Goal: Information Seeking & Learning: Learn about a topic

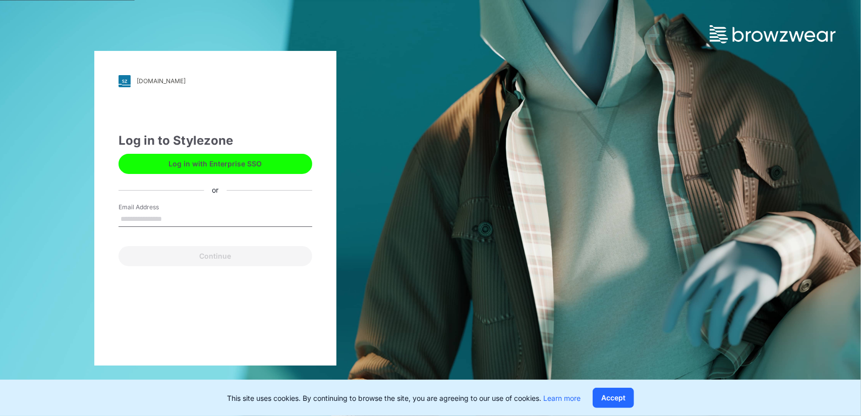
click at [194, 224] on input "Email Address" at bounding box center [216, 219] width 194 height 15
type input "**********"
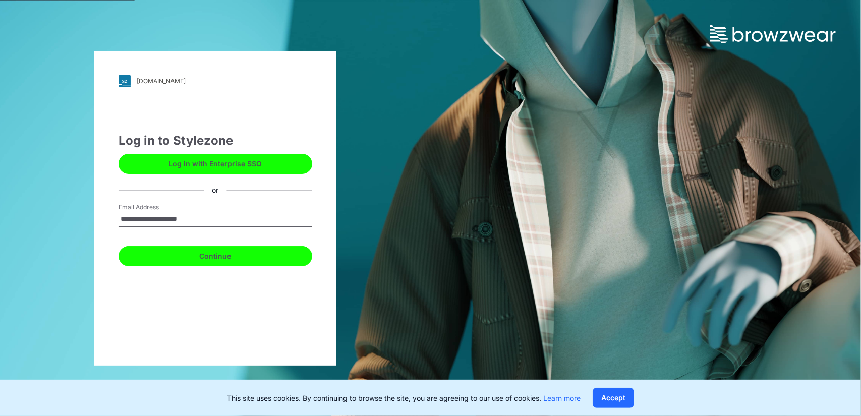
click at [237, 260] on button "Continue" at bounding box center [216, 256] width 194 height 20
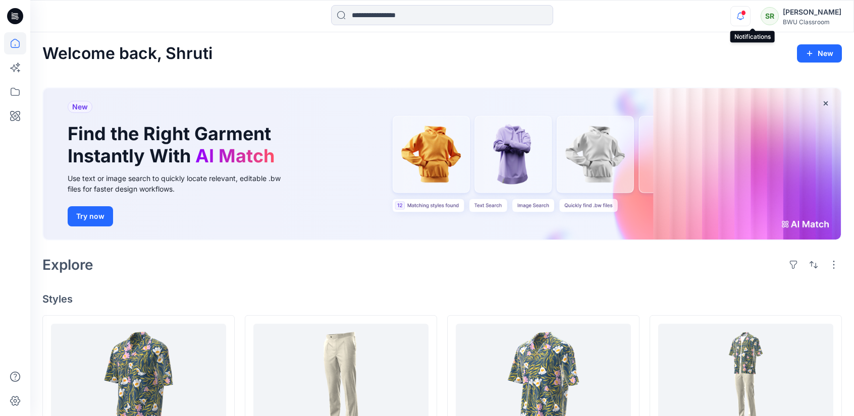
click at [750, 18] on icon "button" at bounding box center [740, 16] width 19 height 20
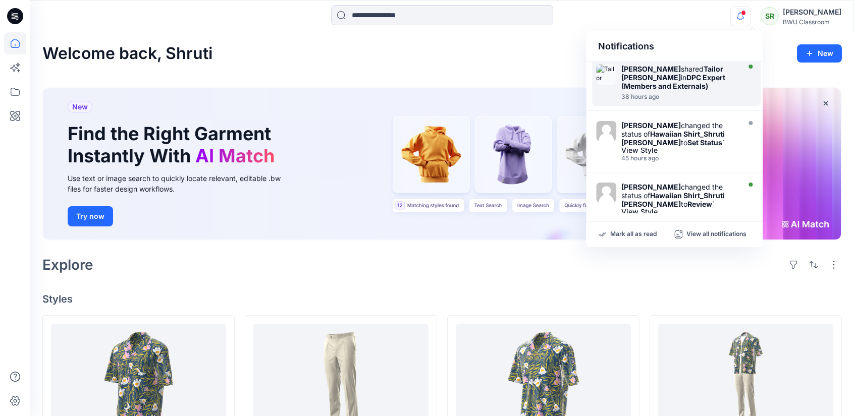
scroll to position [101, 0]
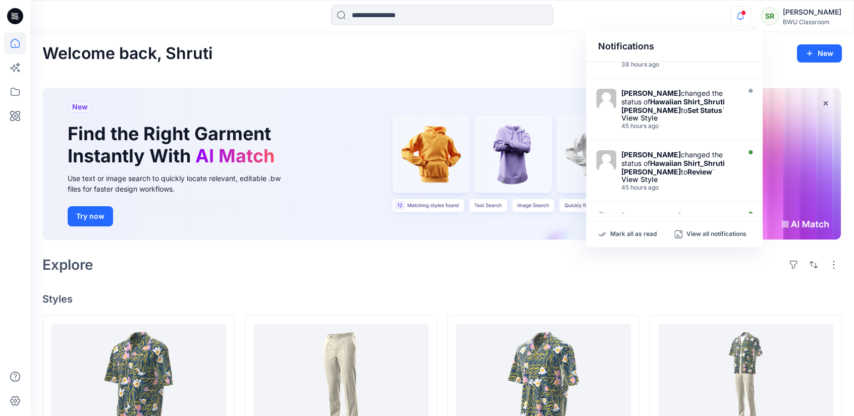
click at [690, 293] on h4 "Styles" at bounding box center [441, 299] width 799 height 12
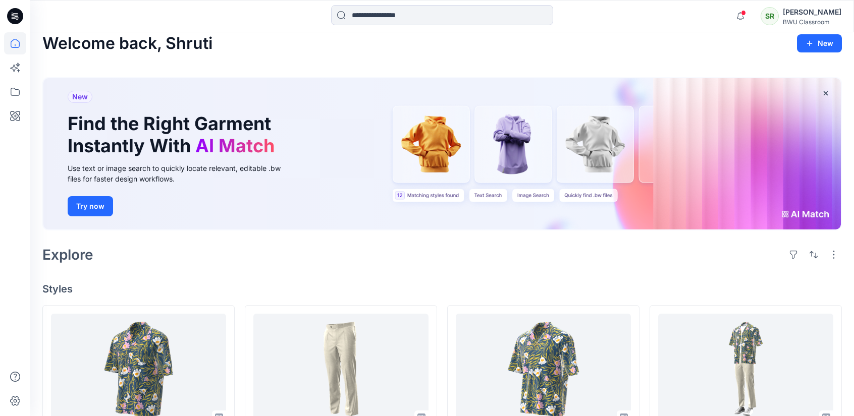
scroll to position [0, 0]
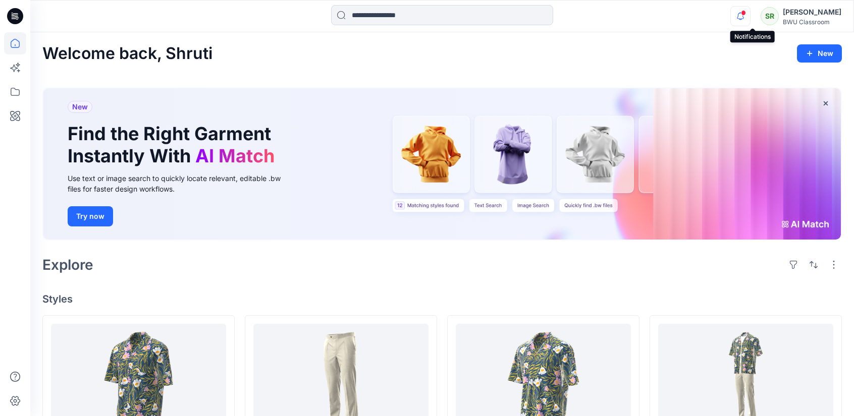
click at [750, 12] on icon "button" at bounding box center [740, 16] width 19 height 20
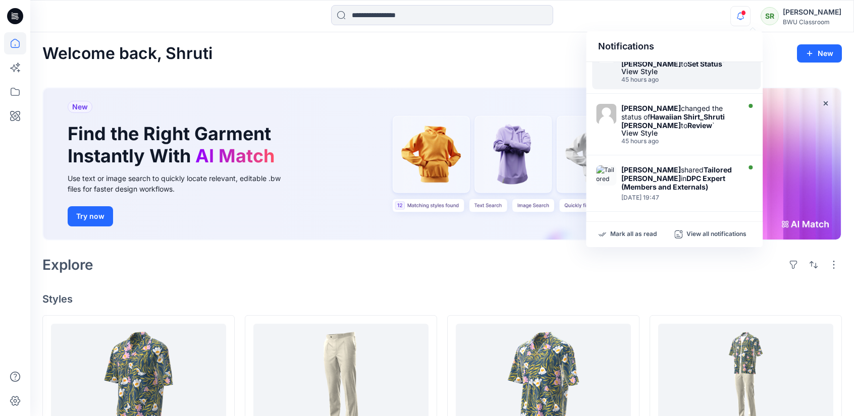
scroll to position [151, 0]
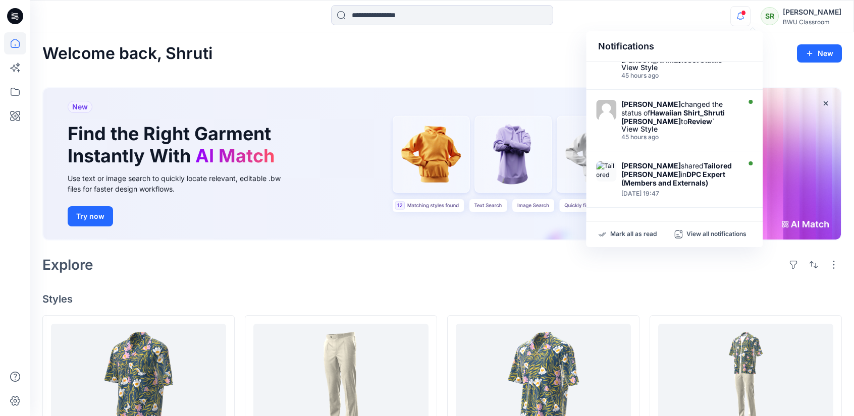
click at [514, 51] on div "Welcome back, Shruti New" at bounding box center [441, 53] width 799 height 19
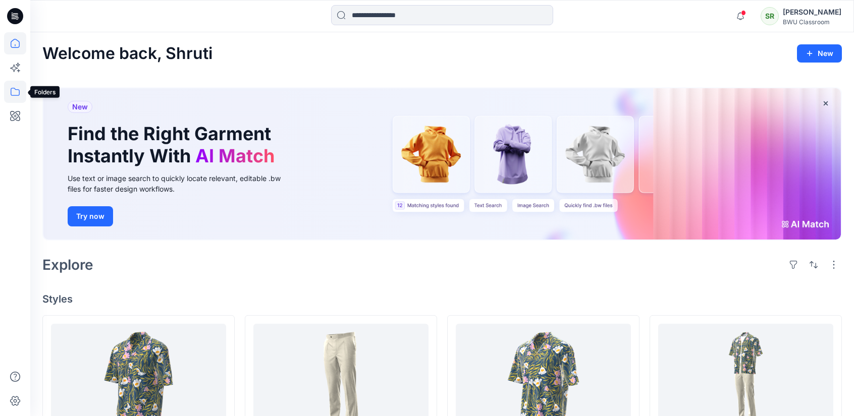
click at [24, 87] on icon at bounding box center [15, 92] width 22 height 22
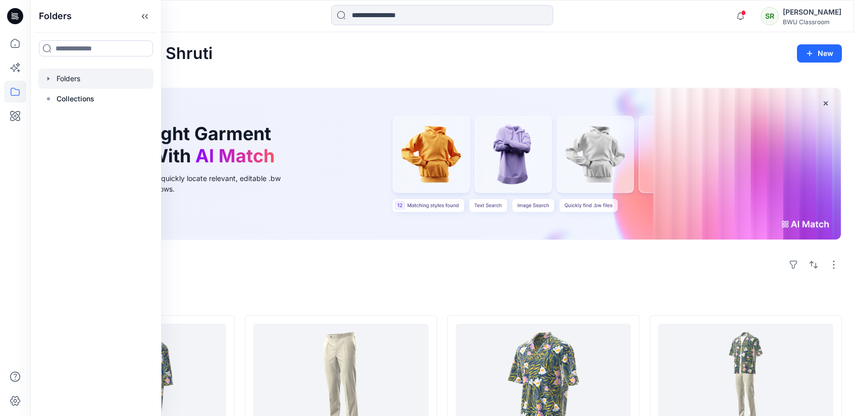
click at [61, 71] on div at bounding box center [95, 79] width 115 height 20
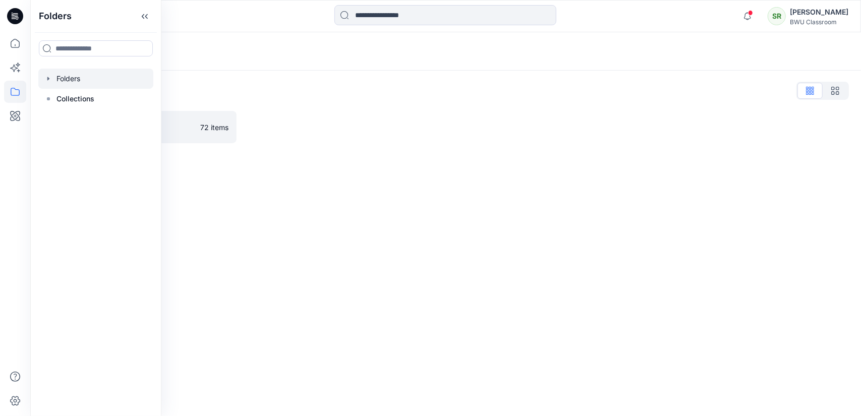
click at [651, 242] on div "Folders Folders List DPC Expert 72 items" at bounding box center [445, 224] width 831 height 384
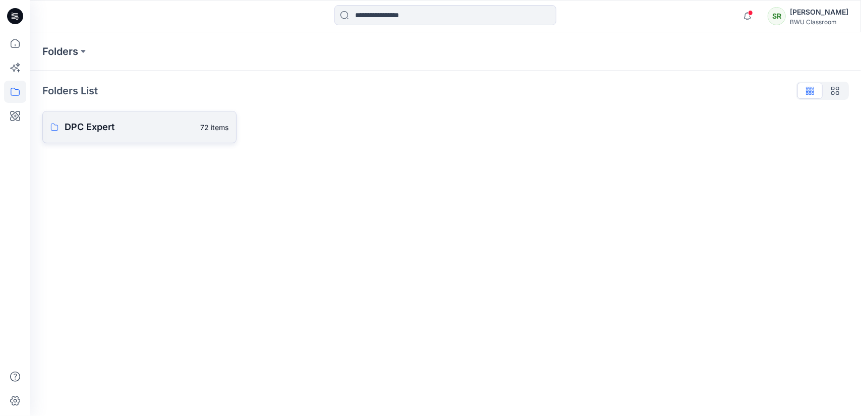
click at [113, 125] on p "DPC Expert" at bounding box center [130, 127] width 130 height 14
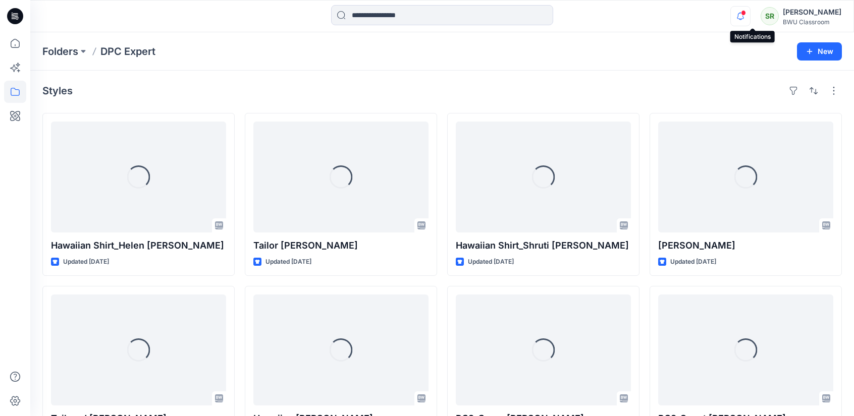
click at [750, 12] on icon "button" at bounding box center [740, 16] width 19 height 20
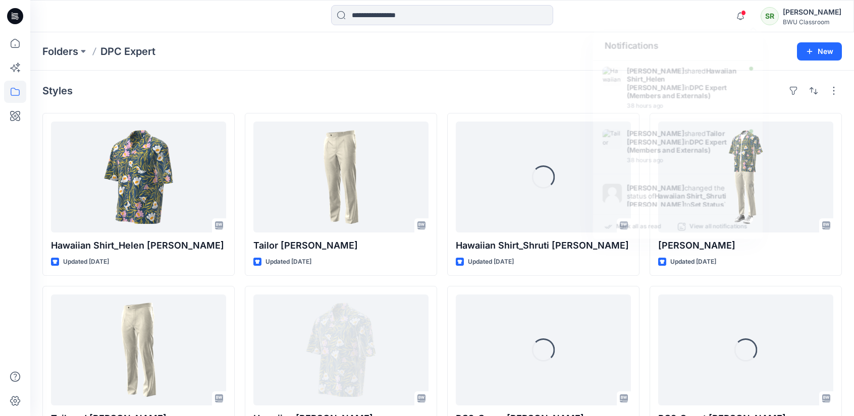
click at [395, 88] on div "Styles" at bounding box center [441, 91] width 799 height 16
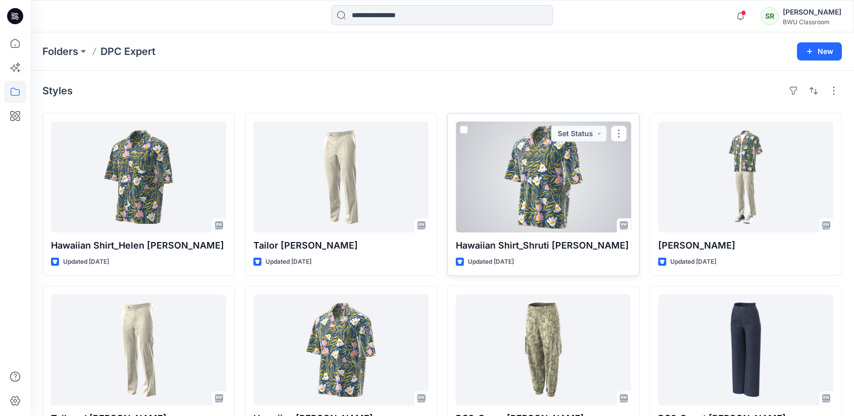
click at [585, 166] on div at bounding box center [543, 177] width 175 height 111
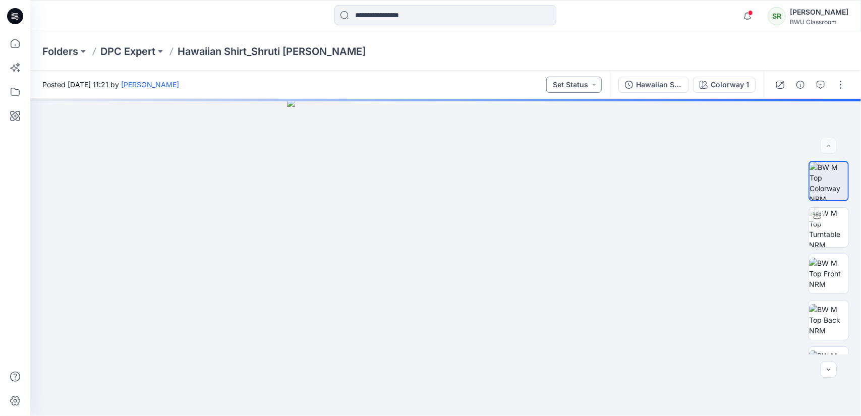
click at [602, 87] on button "Set Status" at bounding box center [575, 85] width 56 height 16
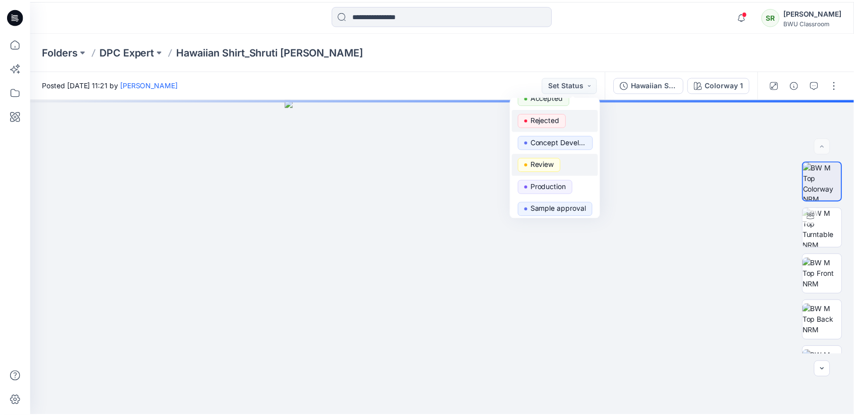
scroll to position [38, 0]
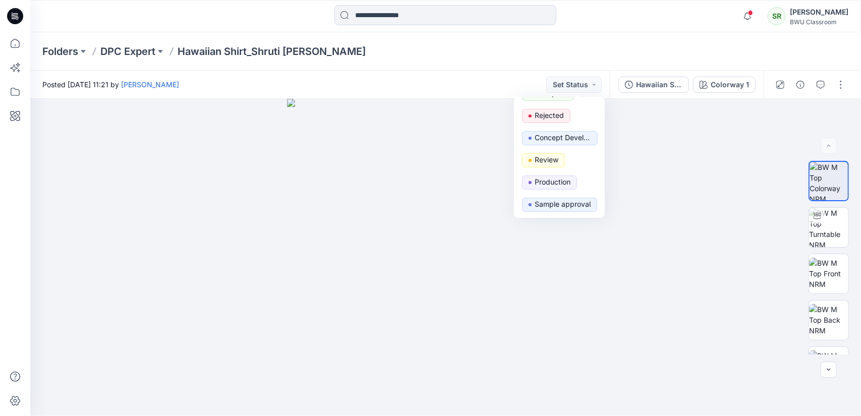
click at [442, 51] on div "Folders DPC Expert Hawaiian Shirt_Shruti Rathor" at bounding box center [406, 51] width 728 height 14
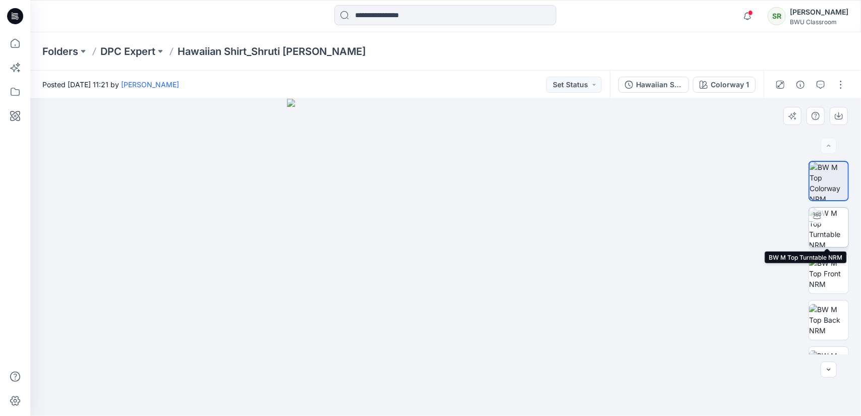
click at [840, 233] on img at bounding box center [829, 227] width 39 height 39
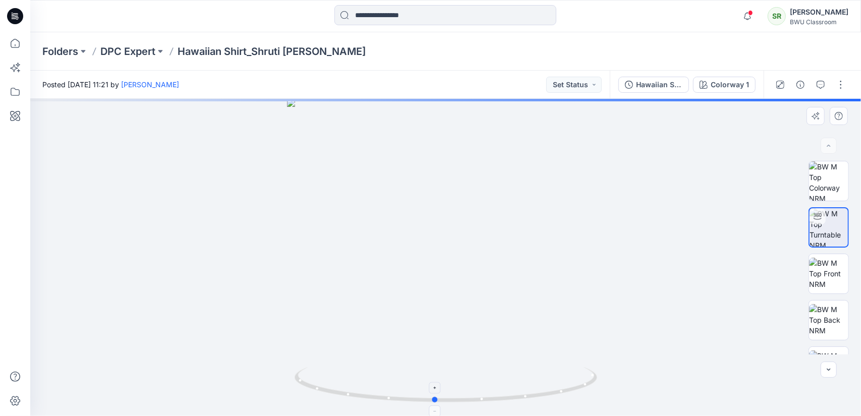
drag, startPoint x: 560, startPoint y: 394, endPoint x: 549, endPoint y: 398, distance: 11.8
click at [549, 398] on icon at bounding box center [447, 386] width 305 height 38
click at [128, 54] on p "DPC Expert" at bounding box center [127, 51] width 55 height 14
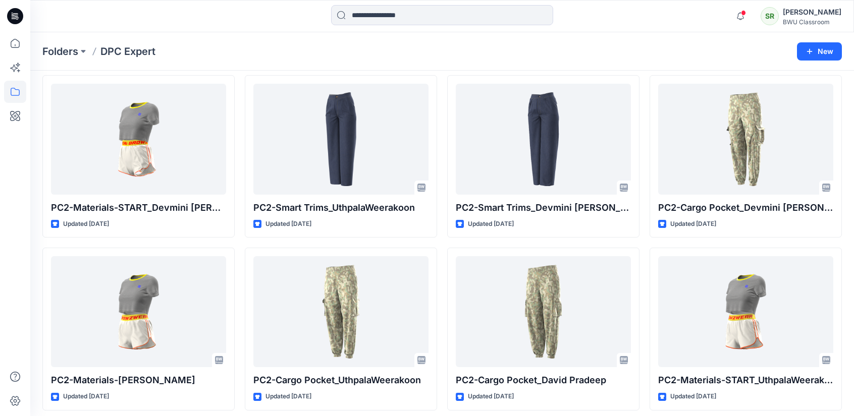
scroll to position [1274, 0]
